Goal: Find specific page/section: Find specific page/section

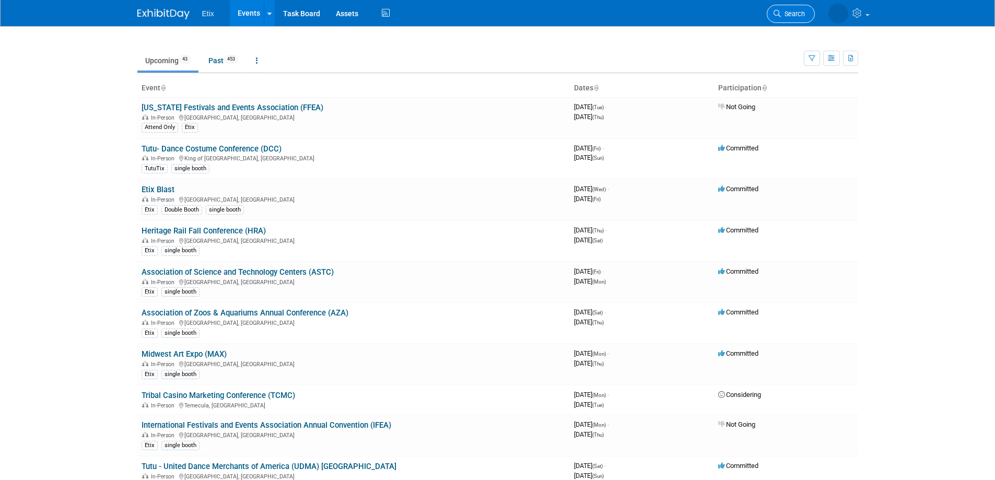
click at [783, 7] on link "Search" at bounding box center [791, 14] width 48 height 18
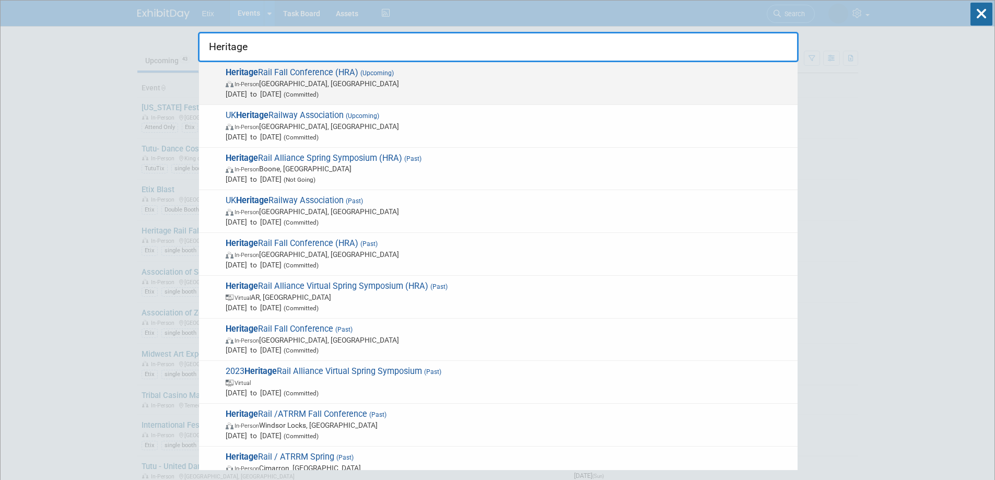
type input "Heritage"
click at [315, 83] on span "In-Person [GEOGRAPHIC_DATA], [GEOGRAPHIC_DATA]" at bounding box center [509, 83] width 567 height 10
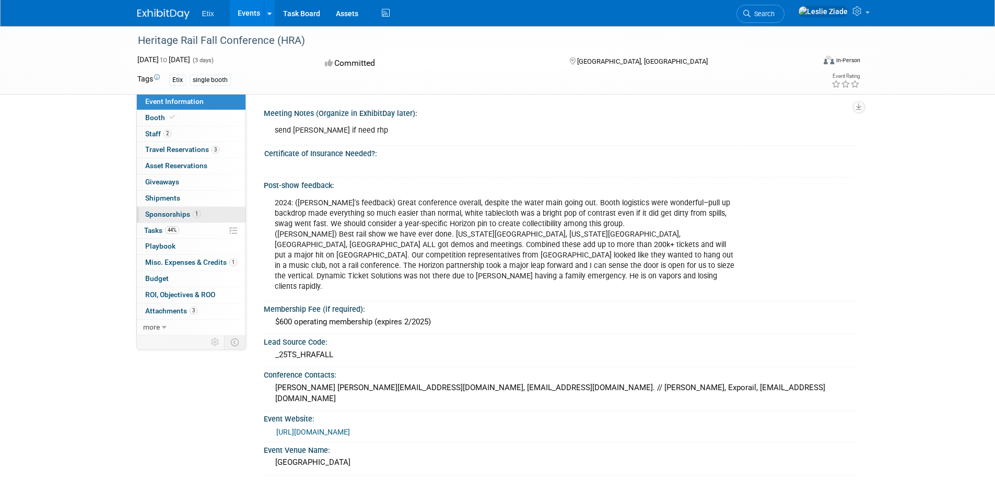
click at [173, 215] on span "Sponsorships 1" at bounding box center [172, 214] width 55 height 8
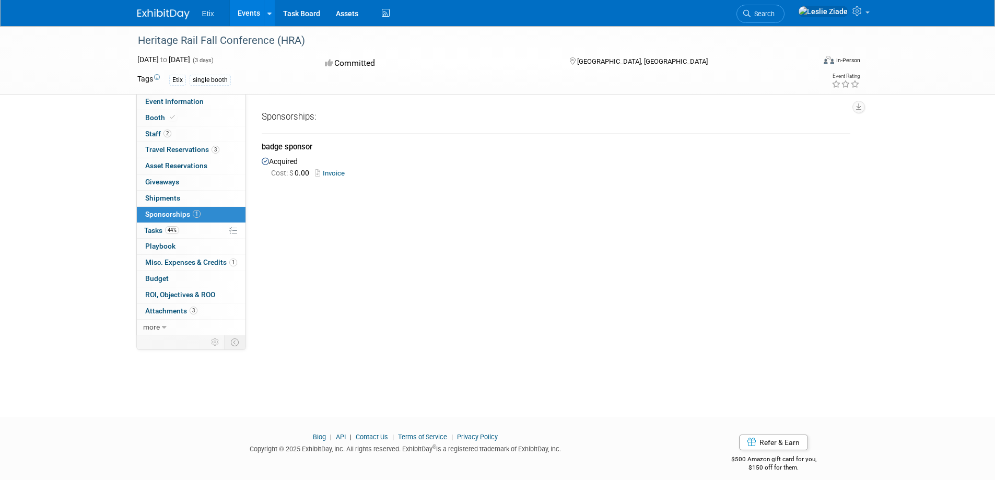
click at [343, 171] on link "Invoice" at bounding box center [332, 173] width 34 height 8
